Goal: Task Accomplishment & Management: Manage account settings

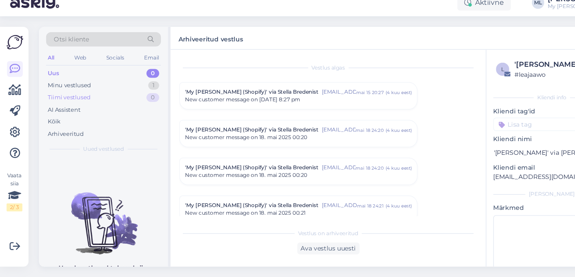
scroll to position [3474, 0]
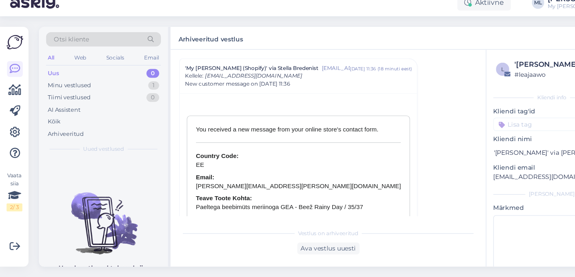
click at [96, 94] on div "Uus 0" at bounding box center [95, 90] width 105 height 11
click at [94, 98] on div "Minu vestlused 1" at bounding box center [95, 101] width 105 height 11
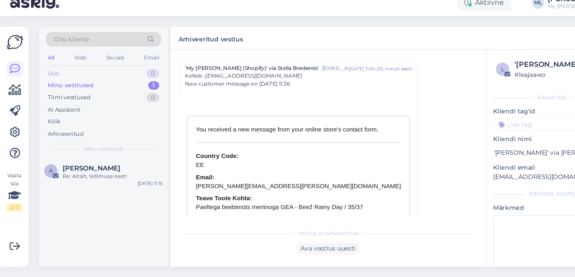
click at [84, 86] on div "Uus 0" at bounding box center [95, 90] width 105 height 11
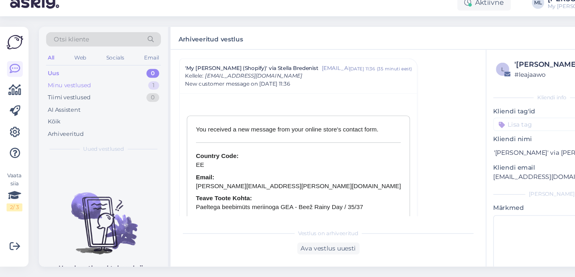
click at [86, 102] on div "Minu vestlused 1" at bounding box center [95, 101] width 105 height 11
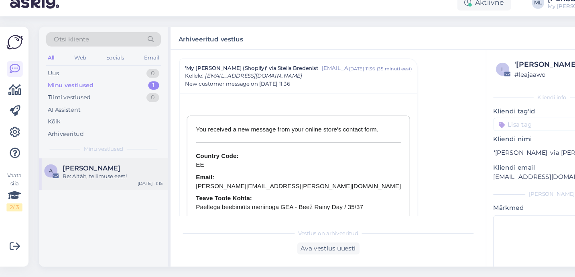
click at [86, 177] on span "[PERSON_NAME]" at bounding box center [84, 176] width 53 height 7
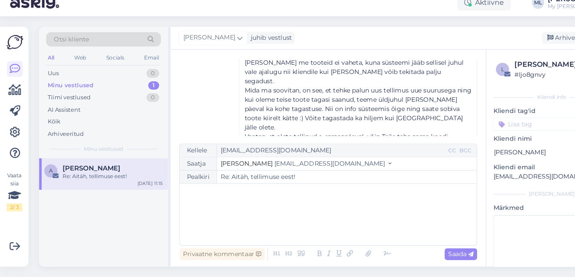
scroll to position [161, 0]
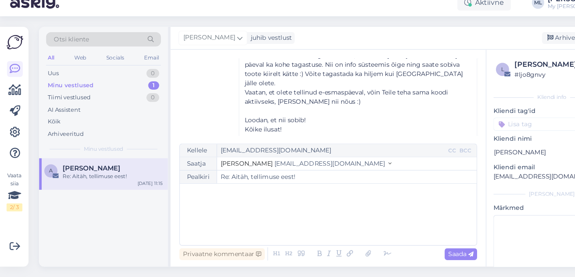
click at [93, 102] on div "Minu vestlused 1" at bounding box center [95, 101] width 105 height 11
click at [497, 51] on div "[PERSON_NAME] juhib vestlust [GEOGRAPHIC_DATA] vestlus" at bounding box center [361, 58] width 409 height 21
click at [501, 57] on div "Arhiveeri vestlus" at bounding box center [528, 58] width 62 height 11
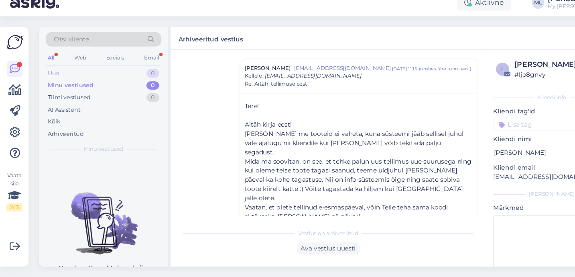
click at [67, 87] on div "Uus 0" at bounding box center [95, 90] width 105 height 11
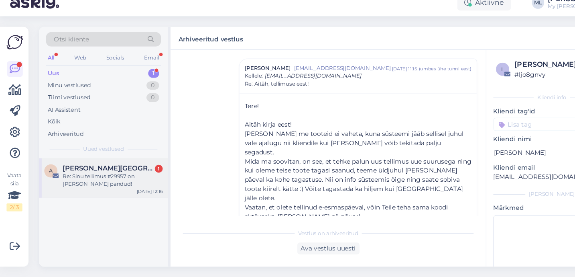
click at [63, 170] on div "A [PERSON_NAME]-[GEOGRAPHIC_DATA] 1 Re: Sinu tellimus #29957 on [PERSON_NAME] p…" at bounding box center [95, 186] width 118 height 36
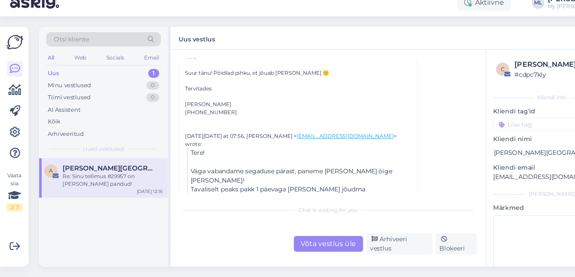
scroll to position [151, 0]
click at [350, 245] on div "Arhiveeri vestlus" at bounding box center [366, 245] width 61 height 19
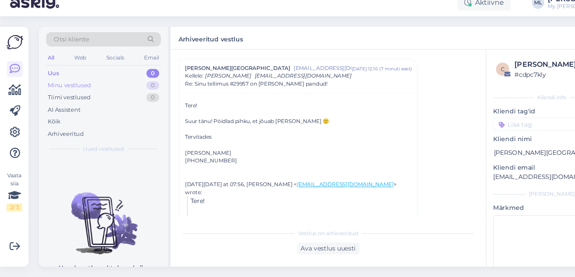
click at [88, 100] on div "Minu vestlused 0" at bounding box center [95, 101] width 105 height 11
click at [93, 90] on div "Uus 0" at bounding box center [95, 90] width 105 height 11
click at [100, 100] on div "Minu vestlused 0" at bounding box center [95, 101] width 105 height 11
click at [108, 106] on div "Minu vestlused 0" at bounding box center [95, 101] width 105 height 11
click at [95, 94] on div "Uus 0" at bounding box center [95, 90] width 105 height 11
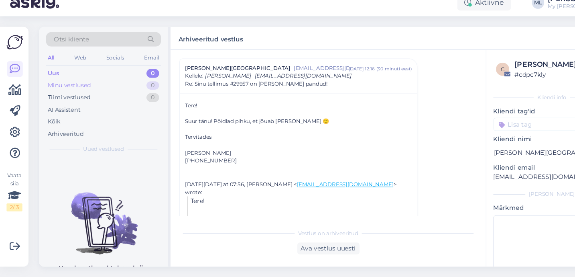
click at [65, 104] on div "Minu vestlused" at bounding box center [64, 102] width 40 height 8
click at [51, 86] on div "Uus 0" at bounding box center [95, 90] width 105 height 11
